Goal: Complete application form

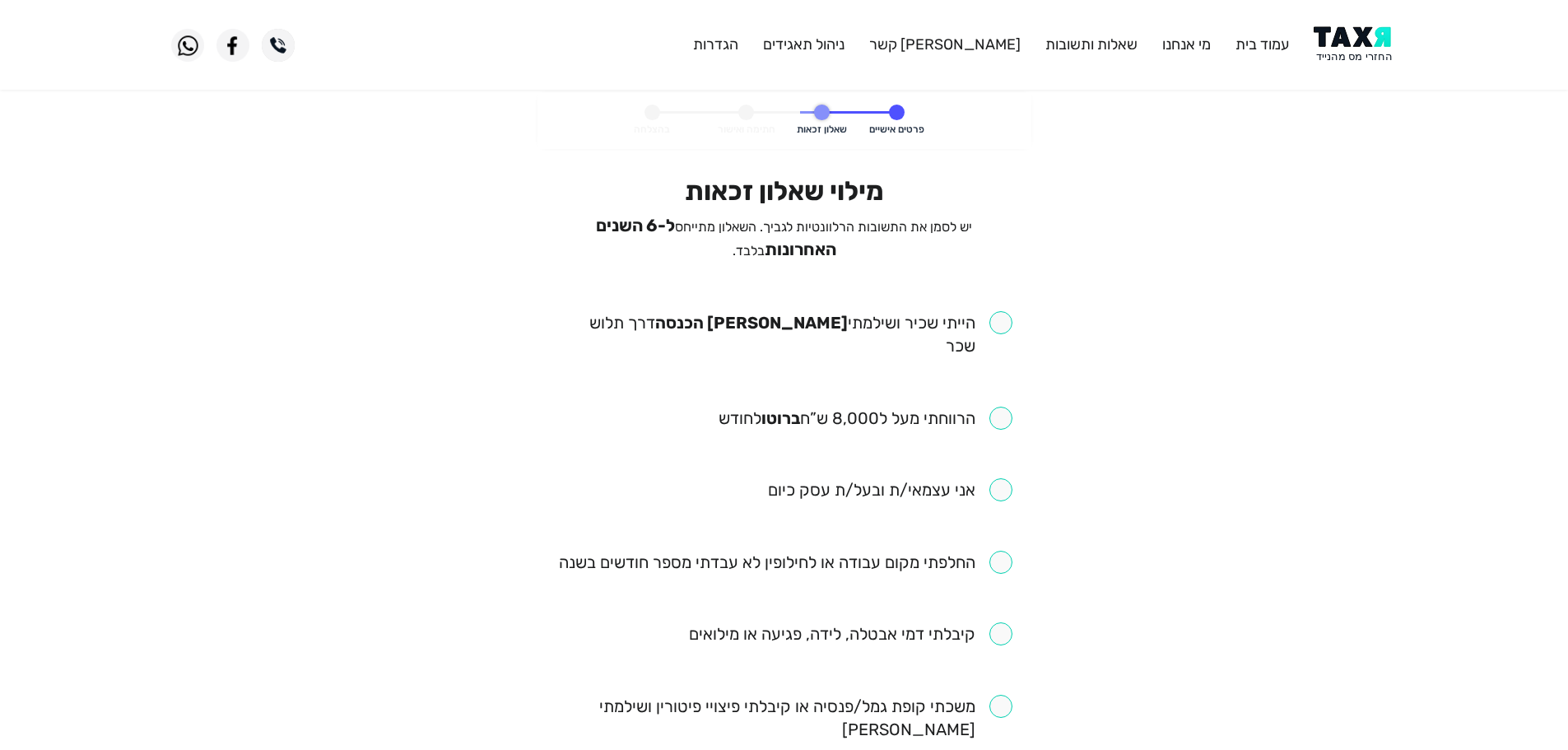
click at [997, 312] on input "checkbox" at bounding box center [784, 334] width 456 height 46
checkbox input "true"
click at [985, 407] on input "checkbox" at bounding box center [866, 418] width 294 height 23
checkbox input "true"
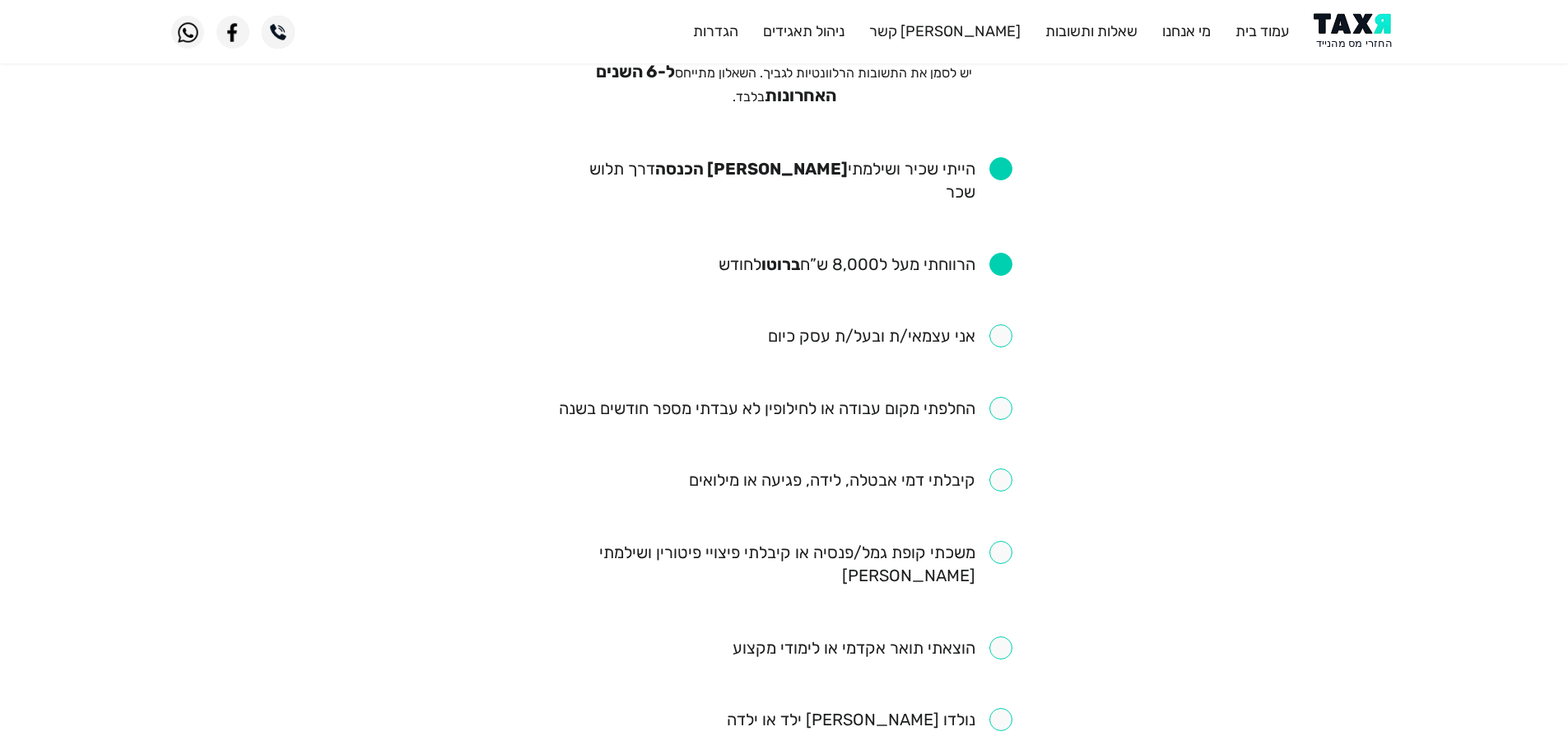
scroll to position [165, 0]
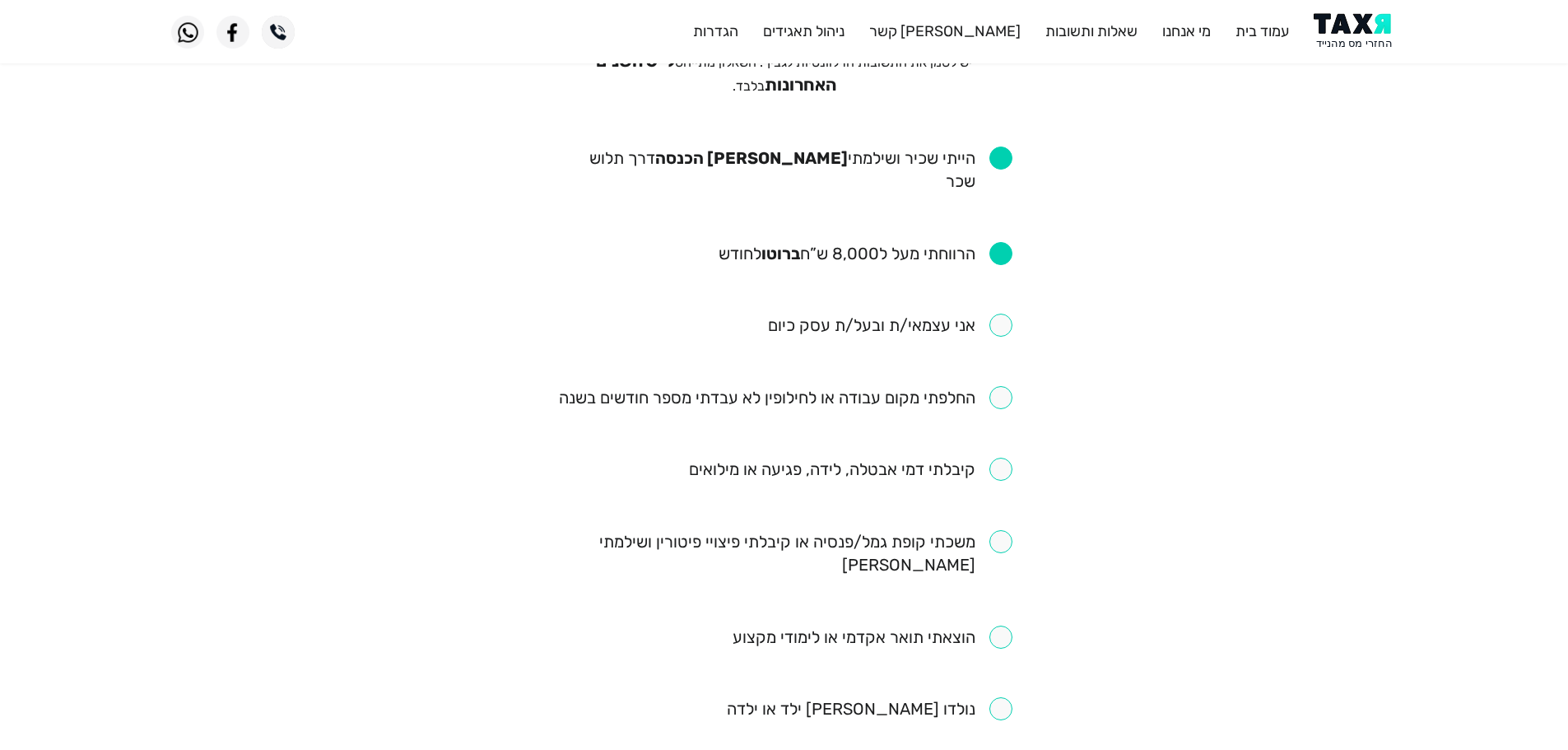
click at [1005, 386] on input "checkbox" at bounding box center [785, 397] width 454 height 23
checkbox input "true"
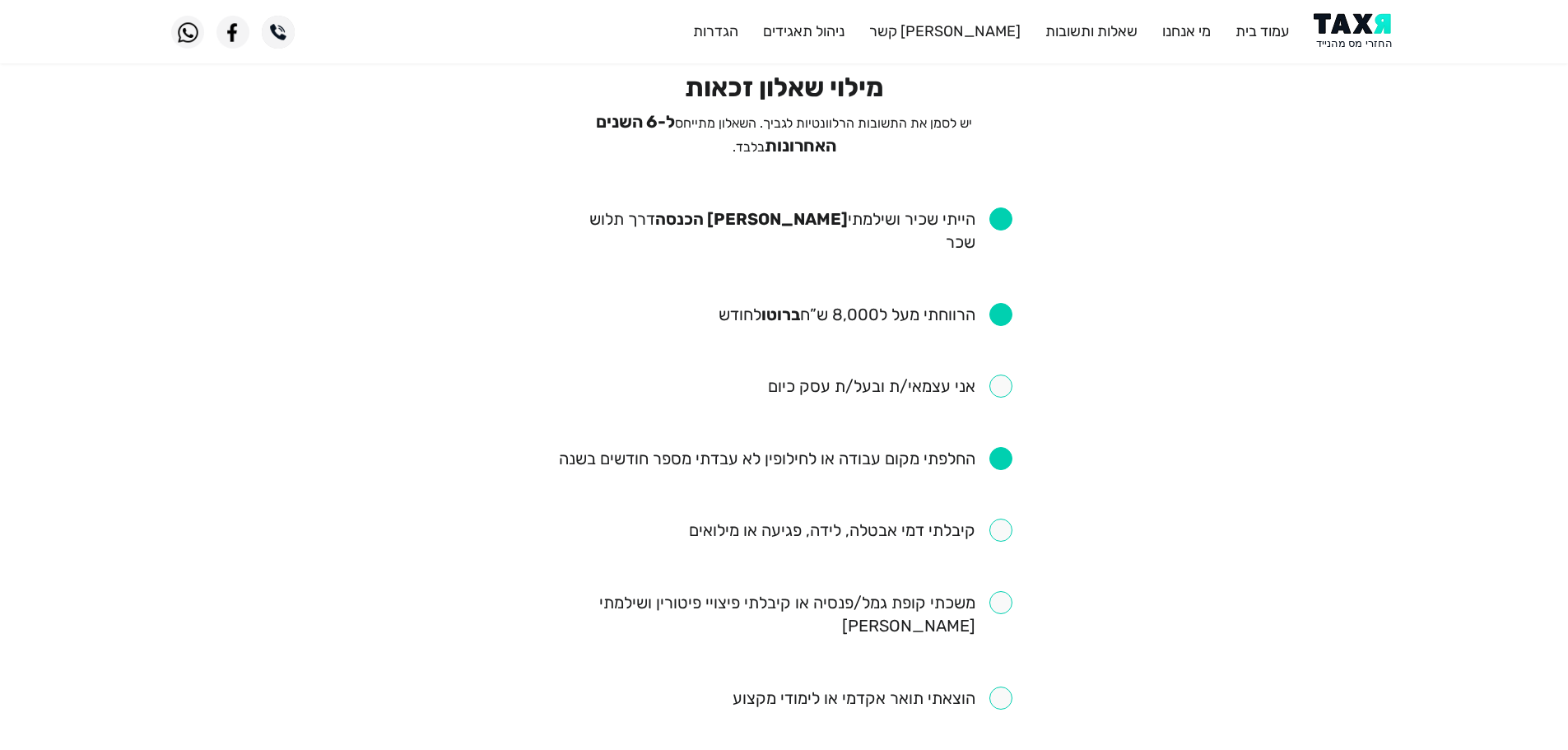
scroll to position [83, 0]
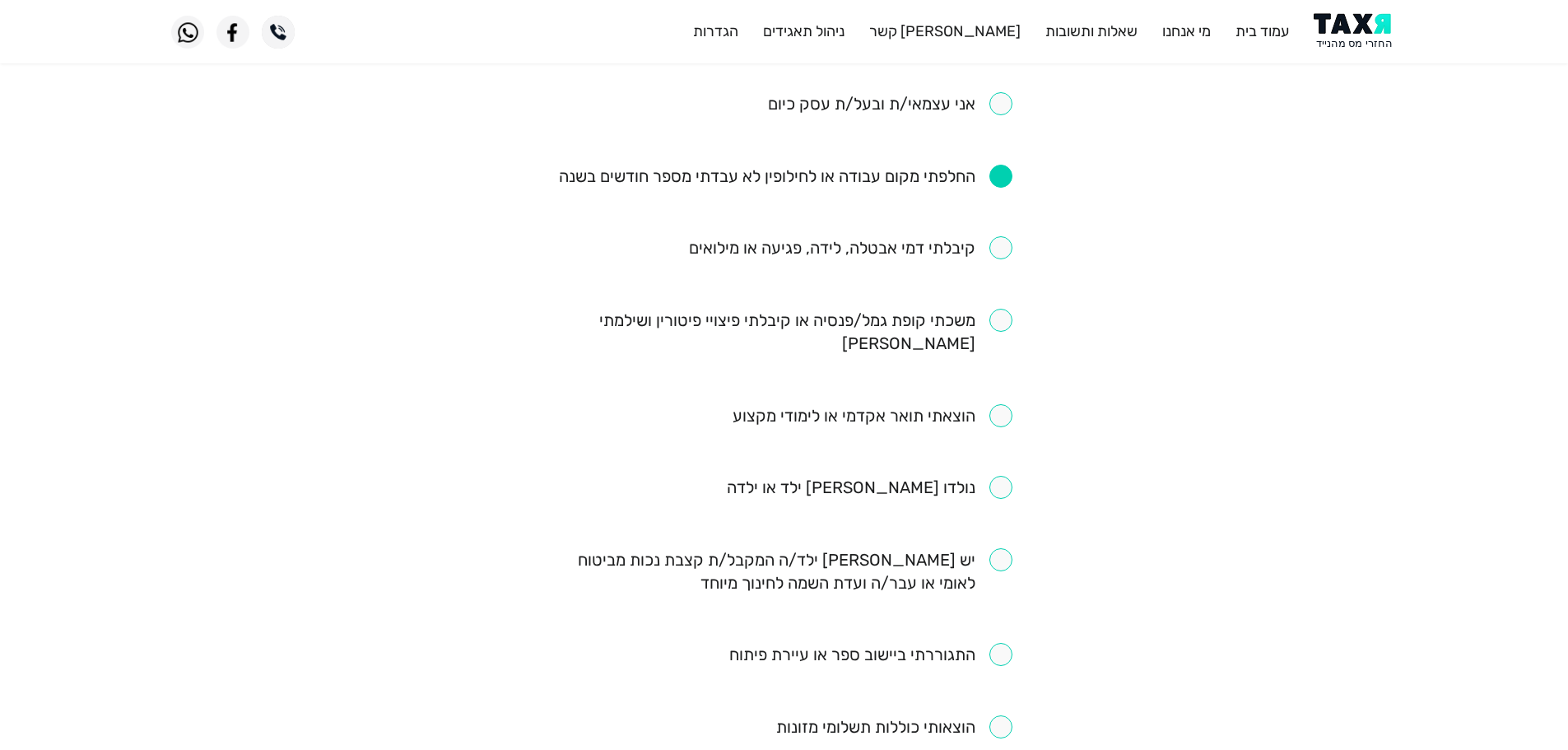
drag, startPoint x: 992, startPoint y: 273, endPoint x: 1015, endPoint y: 265, distance: 24.4
click at [993, 309] on input "checkbox" at bounding box center [784, 332] width 456 height 46
checkbox input "true"
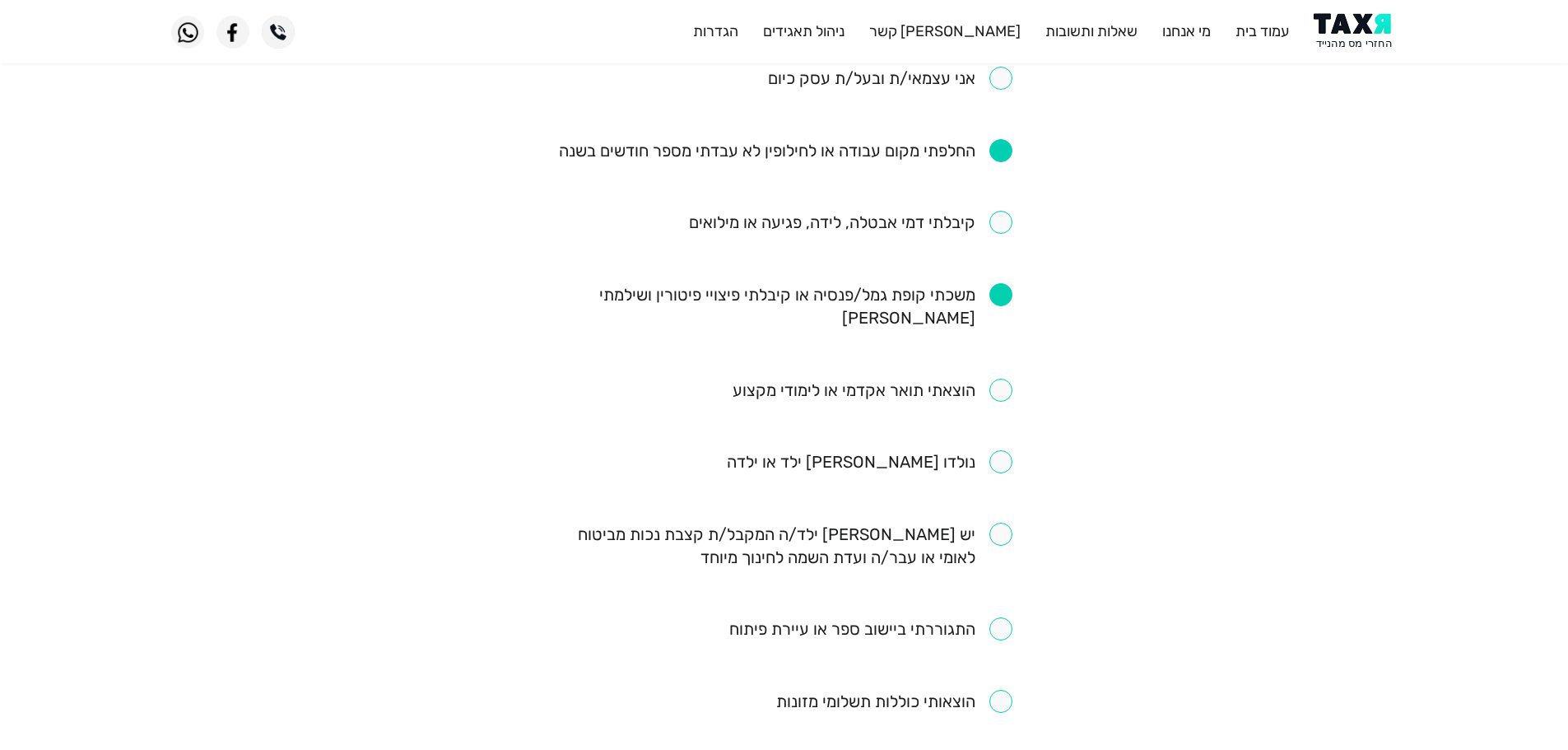
click at [1005, 211] on input "checkbox" at bounding box center [851, 222] width 324 height 23
checkbox input "true"
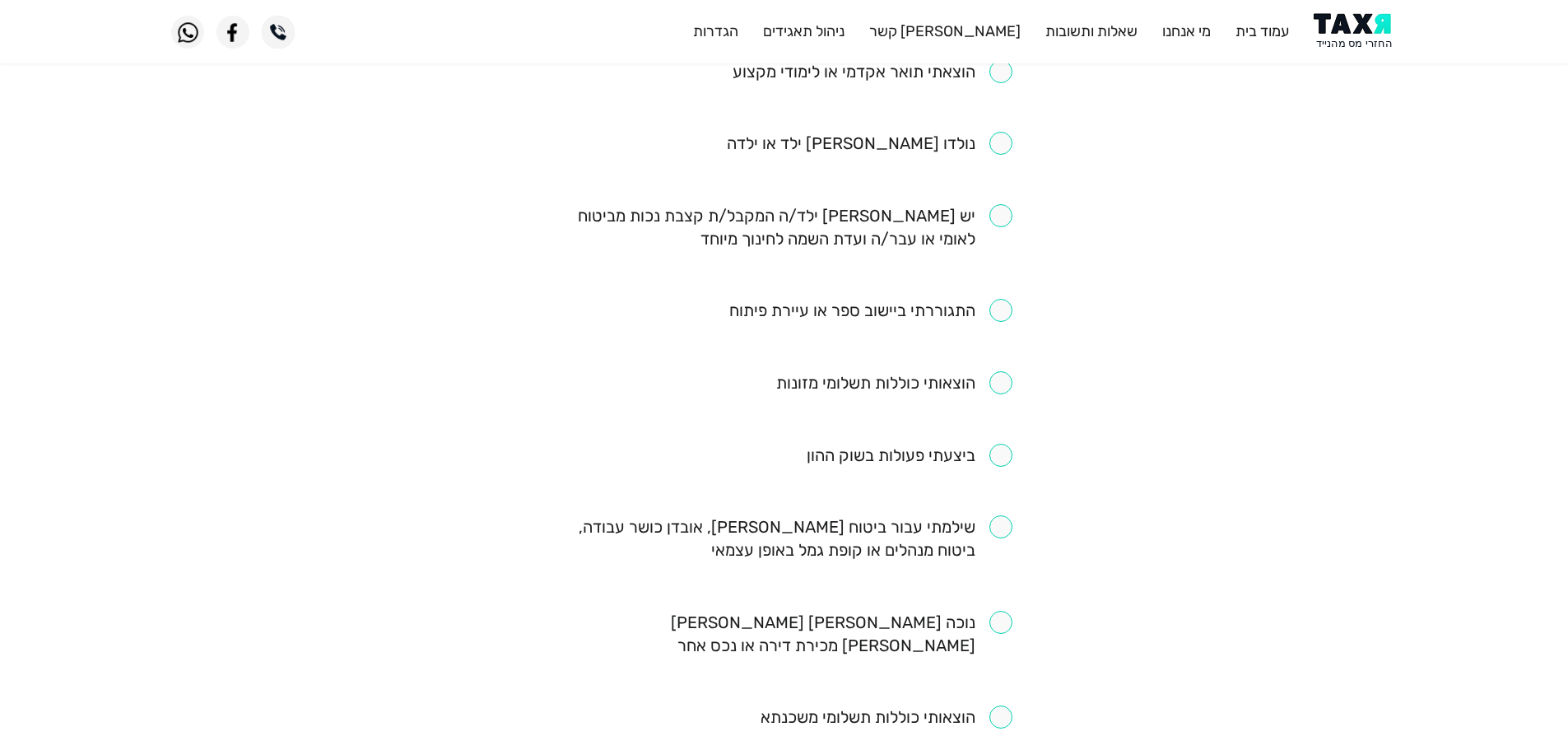
scroll to position [741, 0]
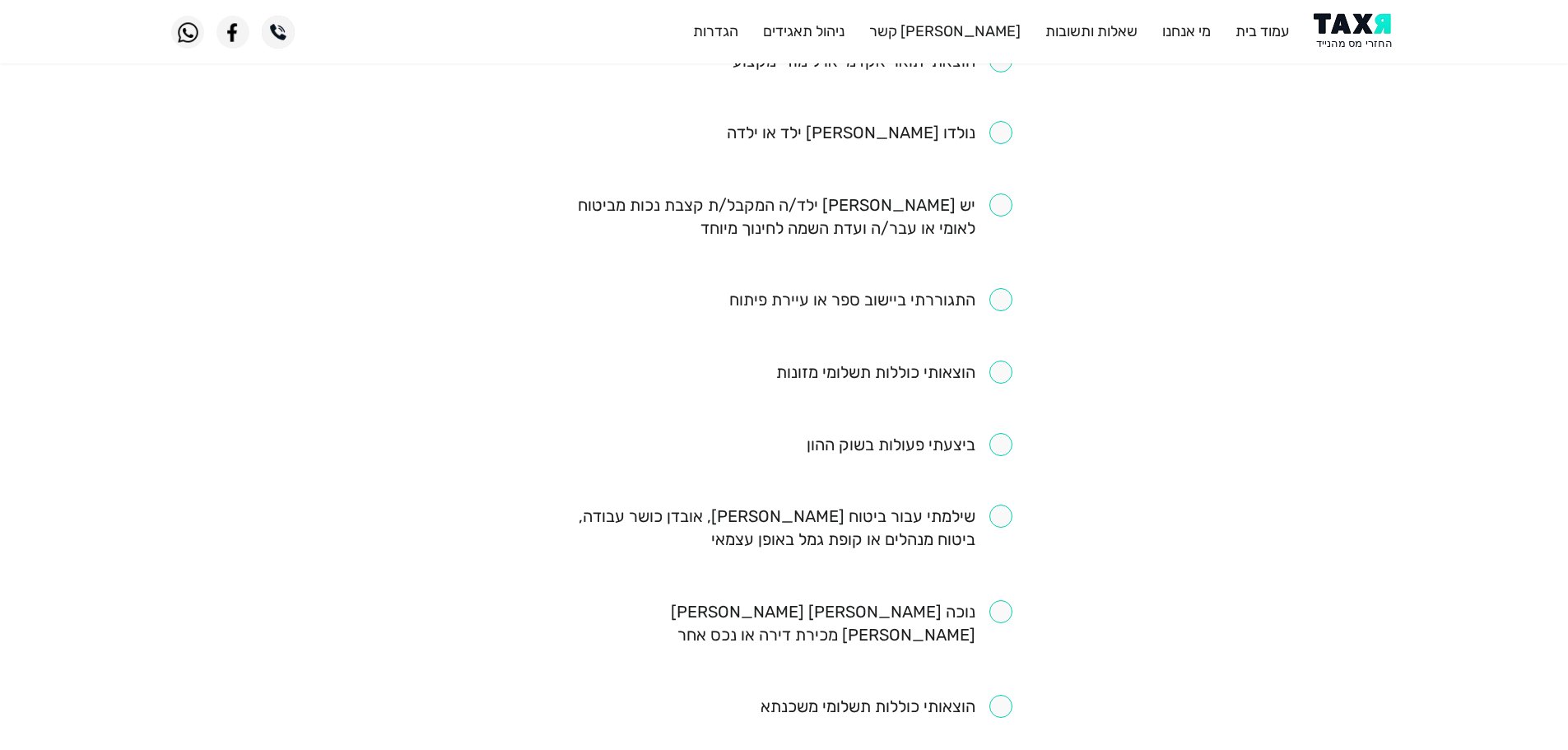
click at [993, 288] on input "checkbox" at bounding box center [871, 300] width 283 height 23
checkbox input "true"
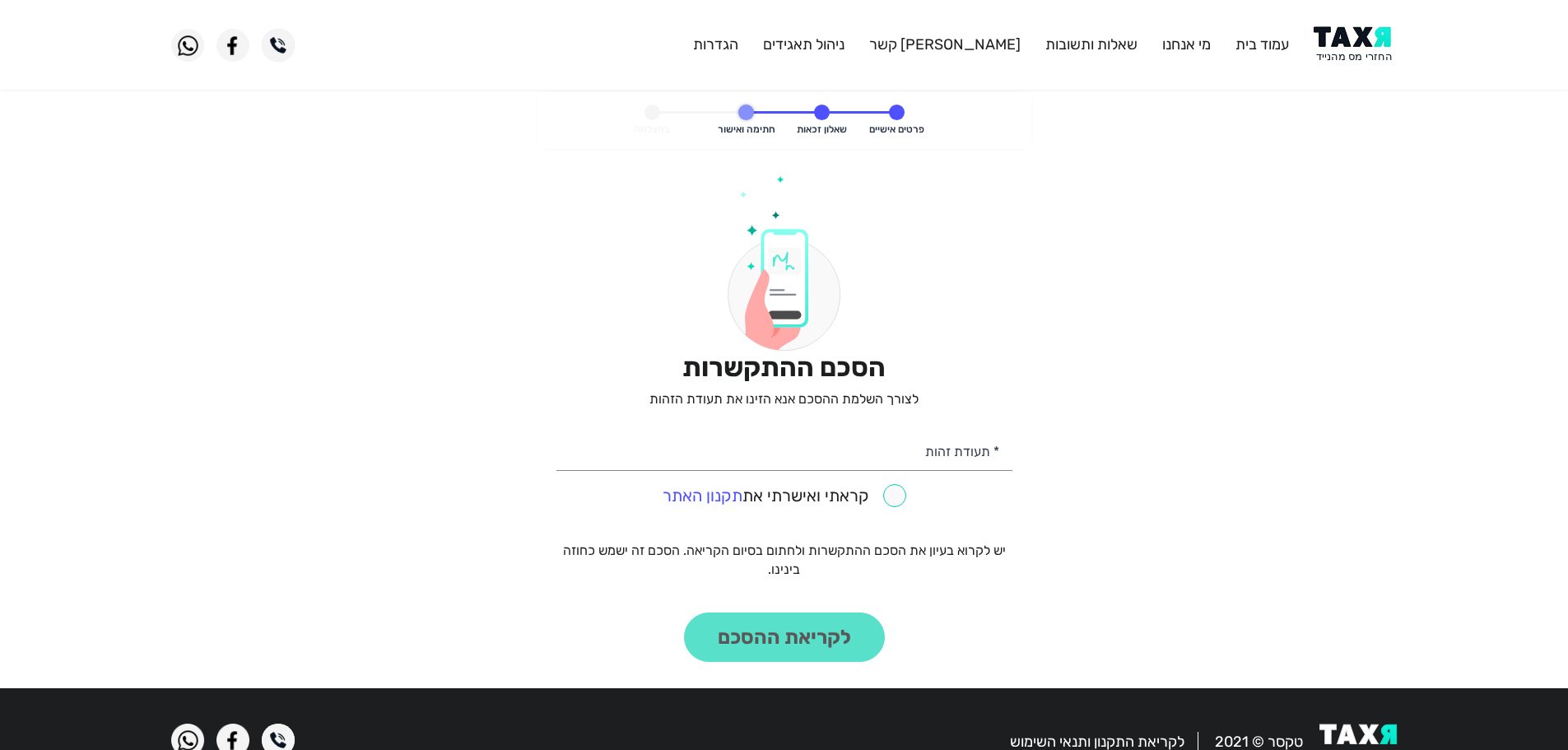
drag, startPoint x: 1345, startPoint y: 64, endPoint x: 1335, endPoint y: 24, distance: 41.2
click at [1345, 64] on header "עמוד בית מי אנחנו שאלות ותשובות צור קשר ניהול תאגידים הגדרות" at bounding box center [784, 44] width 1568 height 90
click at [1335, 23] on header "עמוד בית מי אנחנו שאלות ותשובות צור קשר ניהול תאגידים הגדרות" at bounding box center [784, 44] width 1568 height 90
click at [1339, 34] on img at bounding box center [1356, 44] width 84 height 37
